Goal: Task Accomplishment & Management: Manage account settings

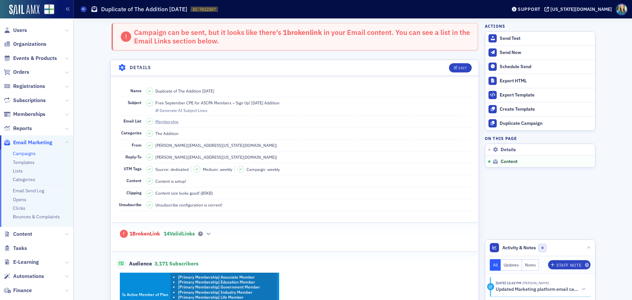
scroll to position [351, 0]
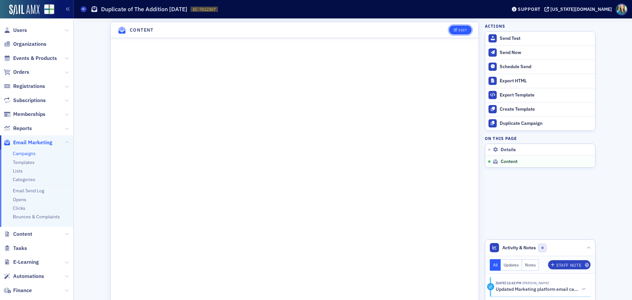
click at [450, 30] on button "Edit" at bounding box center [460, 29] width 23 height 9
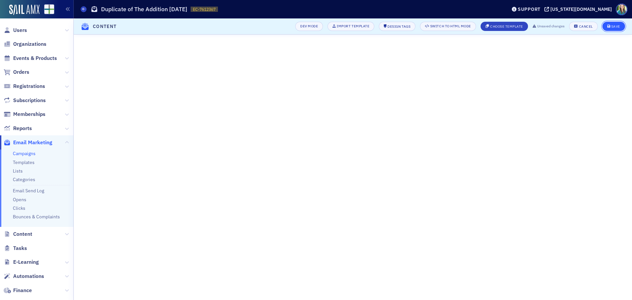
click at [619, 28] on div "Save" at bounding box center [616, 27] width 9 height 4
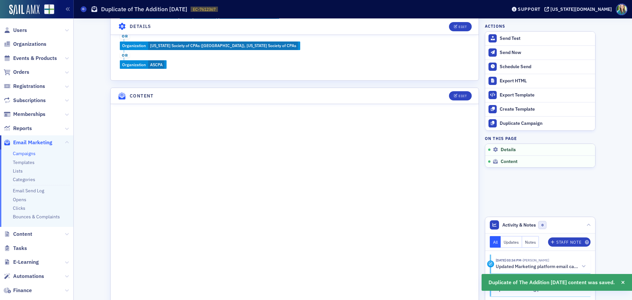
scroll to position [286, 0]
click at [457, 92] on button "Edit" at bounding box center [460, 95] width 23 height 9
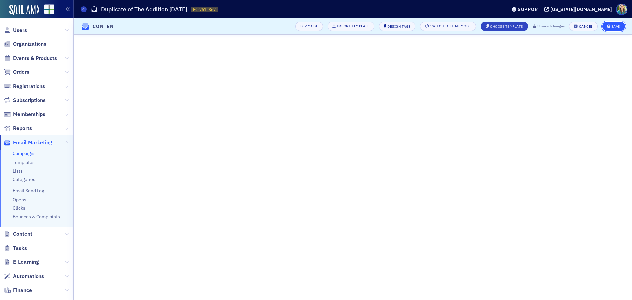
click at [616, 24] on button "Save" at bounding box center [614, 26] width 23 height 9
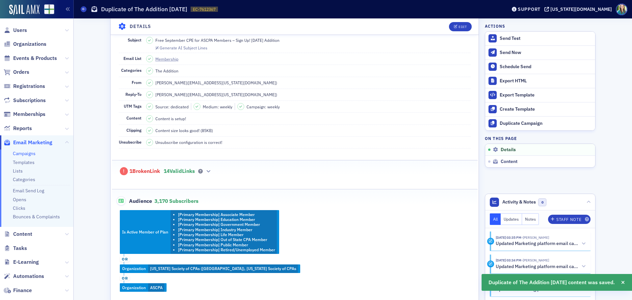
scroll to position [0, 0]
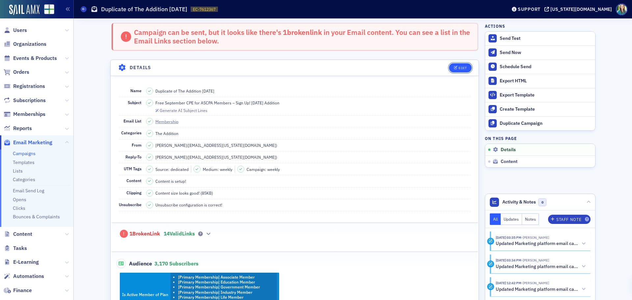
click at [457, 64] on button "Edit" at bounding box center [460, 67] width 23 height 9
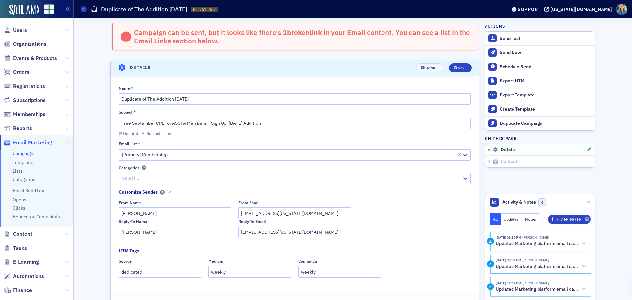
scroll to position [38, 0]
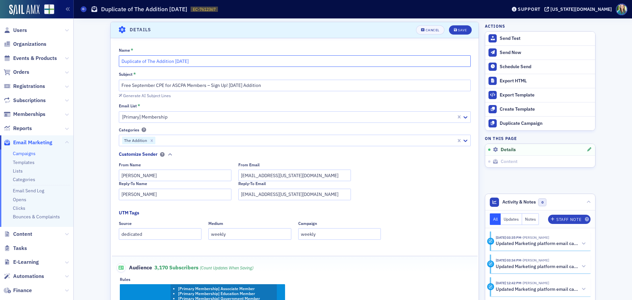
drag, startPoint x: 144, startPoint y: 61, endPoint x: 99, endPoint y: 63, distance: 44.5
click at [152, 60] on input "The Addition 9.2.25" at bounding box center [295, 61] width 352 height 12
type input "The Addition [DATE]"
click at [232, 85] on input "Free September CPE for ASCPA Members – Sign Up! 9.2.25 Addition" at bounding box center [295, 86] width 352 height 12
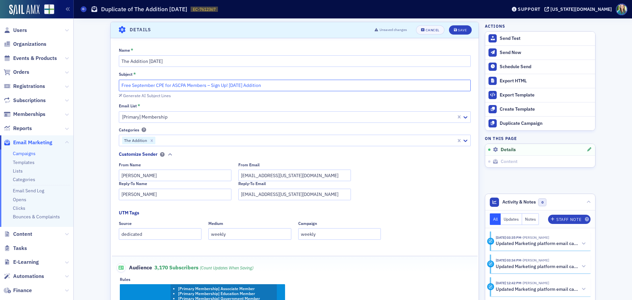
drag, startPoint x: 228, startPoint y: 84, endPoint x: 114, endPoint y: 85, distance: 113.3
click at [114, 85] on div "Name * The Addition 9.9.25 Subject * Free September CPE for ASCPA Members – Sig…" at bounding box center [295, 212] width 368 height 330
click at [136, 95] on div "Generate AI Subject Lines" at bounding box center [147, 96] width 48 height 4
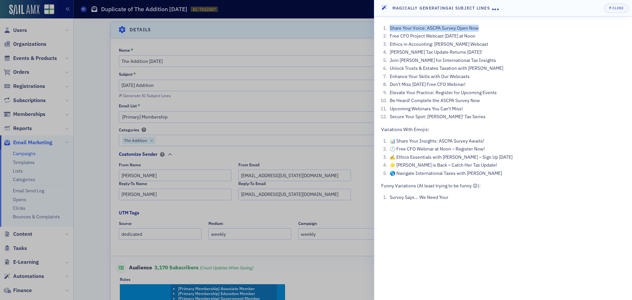
drag, startPoint x: 478, startPoint y: 28, endPoint x: 391, endPoint y: 27, distance: 87.3
click at [391, 27] on li "Share Your Voice: ASCPA Survey Open Now" at bounding box center [506, 28] width 237 height 7
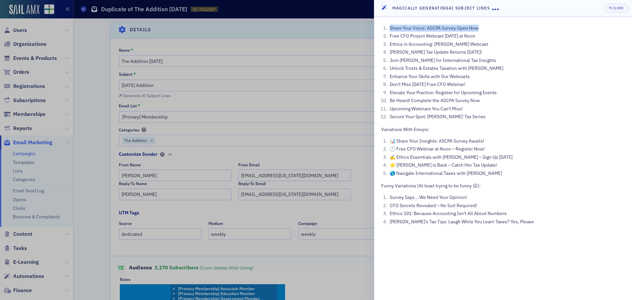
copy li "Share Your Voice: ASCPA Survey Open Now"
click at [126, 87] on div at bounding box center [316, 150] width 632 height 300
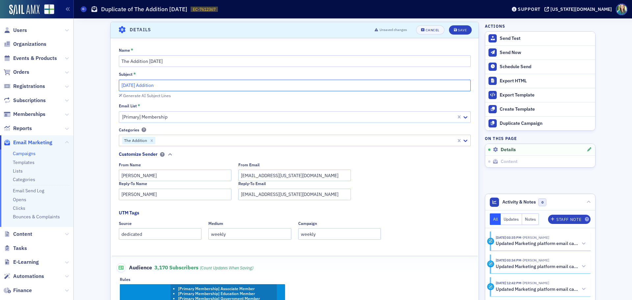
click at [120, 86] on input "9.9.25 Addition" at bounding box center [295, 86] width 352 height 12
paste input "Share Your Voice: ASCPA Survey Open Now"
type input "Share Your Voice: ASCPA Survey Open Now! [DATE] Addition"
click at [463, 29] on div "Save" at bounding box center [462, 30] width 9 height 4
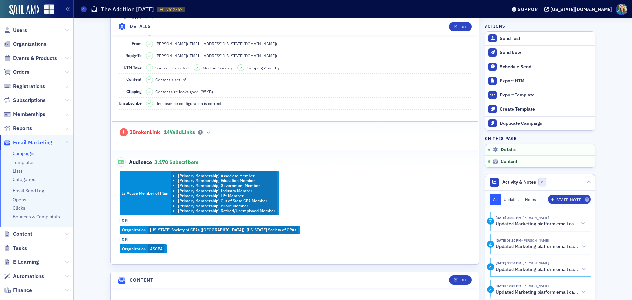
scroll to position [0, 0]
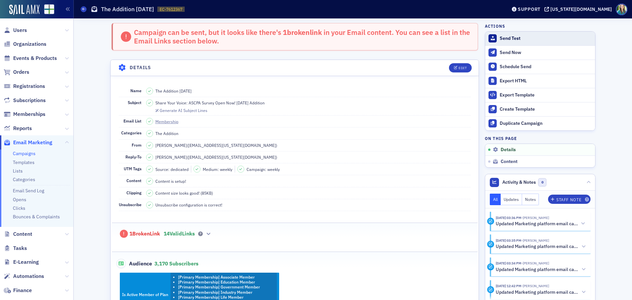
click at [506, 39] on div "Send Test" at bounding box center [546, 39] width 92 height 6
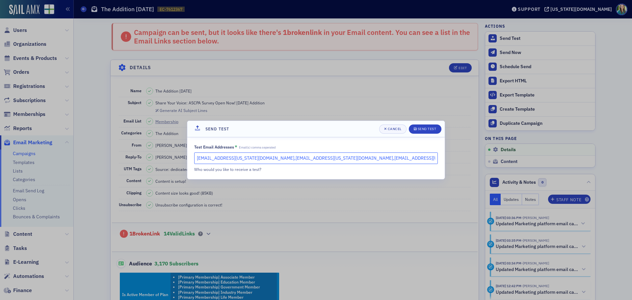
drag, startPoint x: 364, startPoint y: 159, endPoint x: 349, endPoint y: 159, distance: 15.2
click at [349, 159] on input "hoglesby@alabama.cpa,mhughes@alabama.cpa,hfreeman@alabama.cpa" at bounding box center [316, 158] width 244 height 12
drag, startPoint x: 247, startPoint y: 158, endPoint x: 164, endPoint y: 145, distance: 83.6
click at [164, 145] on div "Send Test Cancel Send Test Test Email Addresses * Email(s) comma seperated hogl…" at bounding box center [316, 150] width 632 height 300
type input "mhughes@alabama.cpa,hfreeman@alabama.cpa"
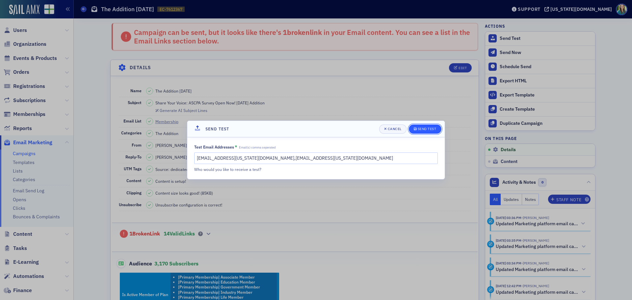
click at [432, 128] on div "Send Test" at bounding box center [427, 129] width 19 height 4
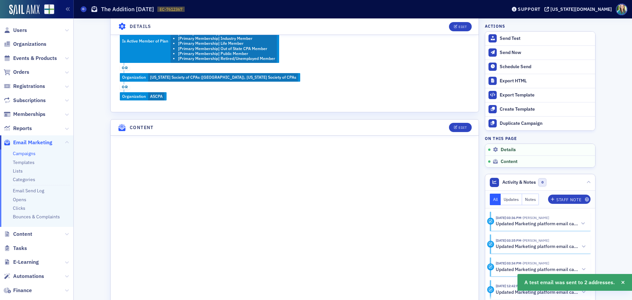
scroll to position [395, 0]
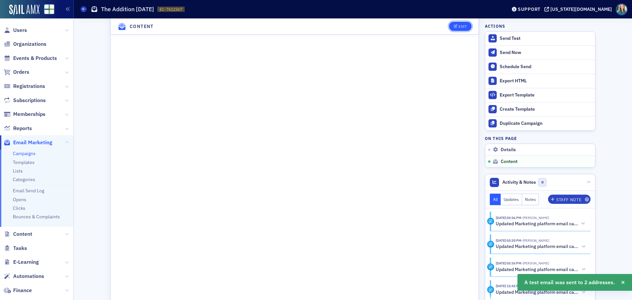
click at [459, 28] on div "Edit" at bounding box center [463, 27] width 8 height 4
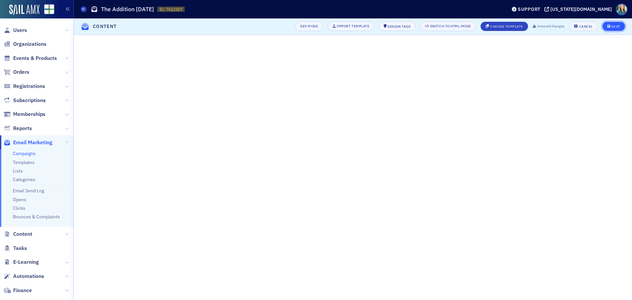
click at [617, 23] on button "Save" at bounding box center [614, 26] width 23 height 9
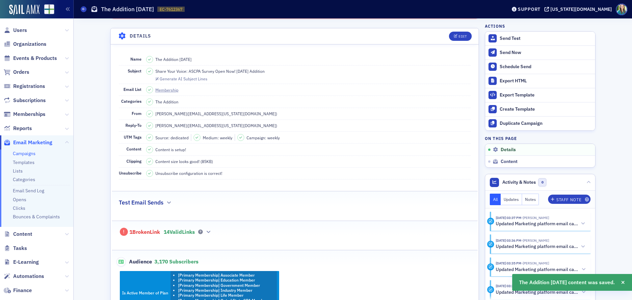
scroll to position [0, 0]
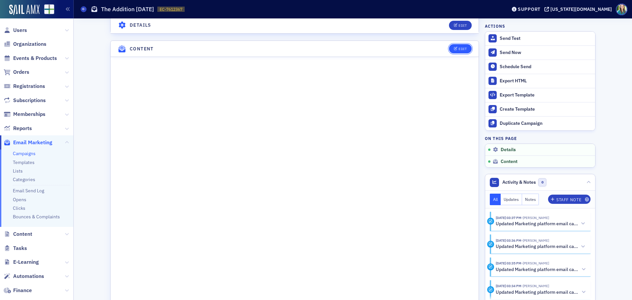
click at [455, 48] on icon "button" at bounding box center [456, 49] width 4 height 4
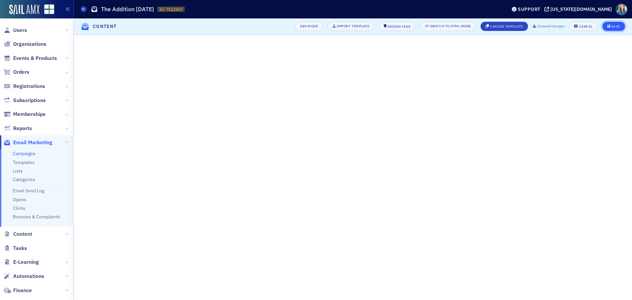
click at [605, 30] on button "Save" at bounding box center [614, 26] width 23 height 9
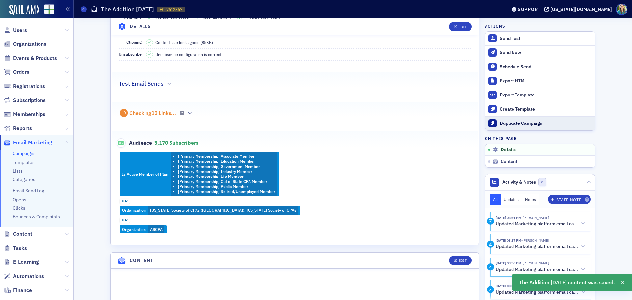
scroll to position [0, 0]
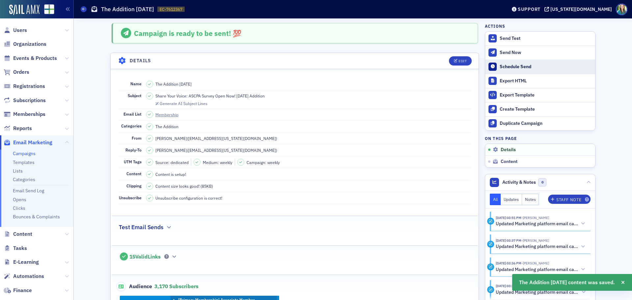
click at [508, 67] on div "Schedule Send" at bounding box center [546, 67] width 92 height 6
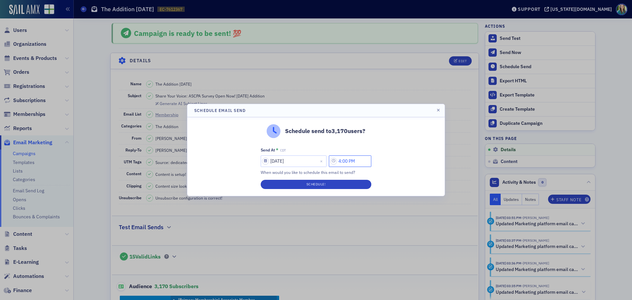
click at [336, 162] on input "4:00 PM" at bounding box center [350, 161] width 42 height 12
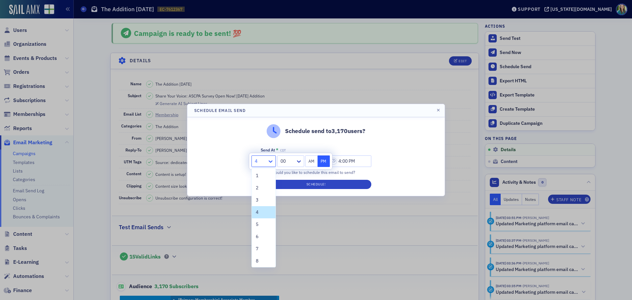
click at [275, 163] on div at bounding box center [271, 161] width 8 height 7
click at [259, 232] on div "10" at bounding box center [264, 235] width 24 height 12
click at [317, 162] on button "AM" at bounding box center [311, 161] width 13 height 12
type input "10:00 AM"
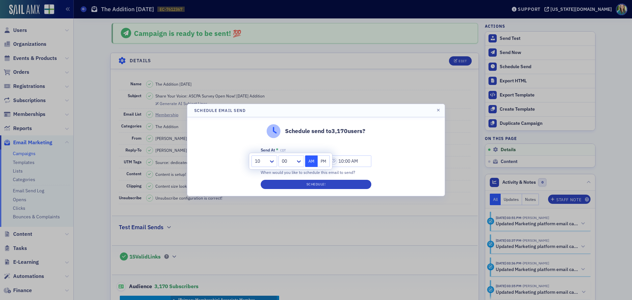
click at [412, 162] on div "Schedule send to 3,170 users? Send At * CDT 09/08/2025 10:00 AM When would you …" at bounding box center [316, 156] width 258 height 79
select select "8"
select select "2025"
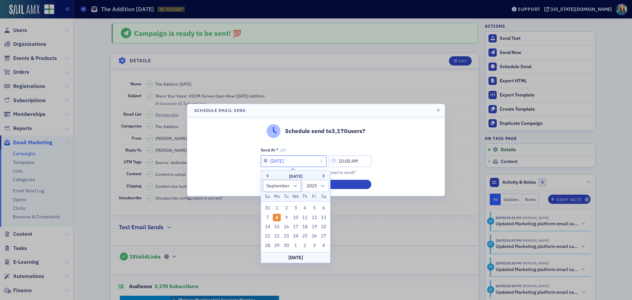
click at [265, 160] on input "09/08/2025" at bounding box center [294, 161] width 66 height 12
click at [286, 219] on div "9" at bounding box center [287, 218] width 8 height 8
type input "09/09/2025"
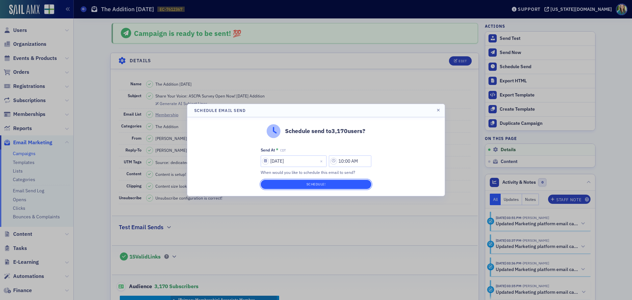
click at [306, 186] on button "Schedule!" at bounding box center [316, 184] width 111 height 9
